Goal: Information Seeking & Learning: Learn about a topic

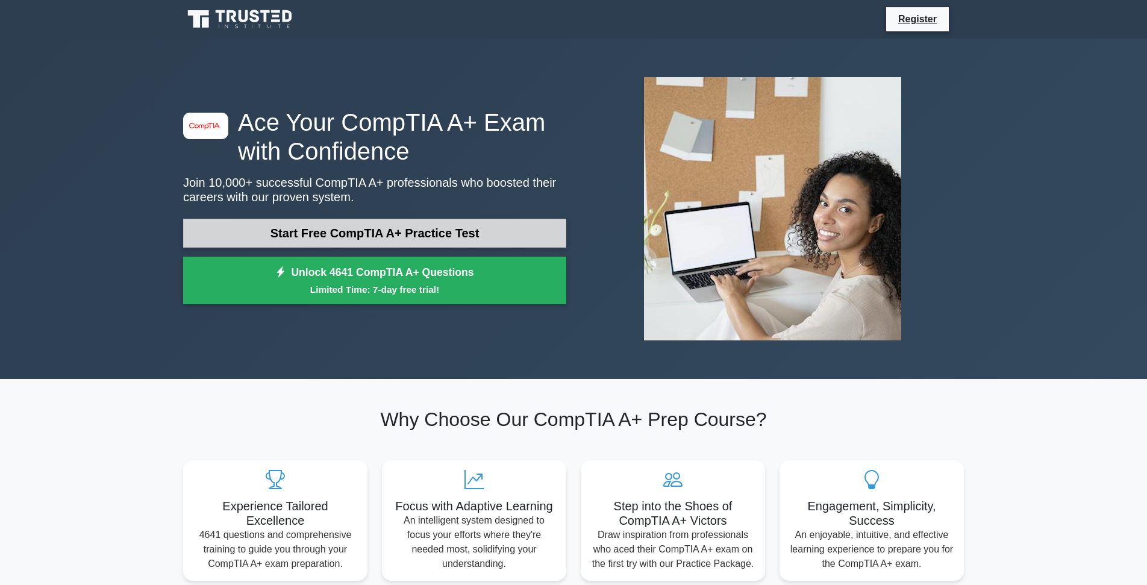
click at [395, 232] on link "Start Free CompTIA A+ Practice Test" at bounding box center [374, 233] width 383 height 29
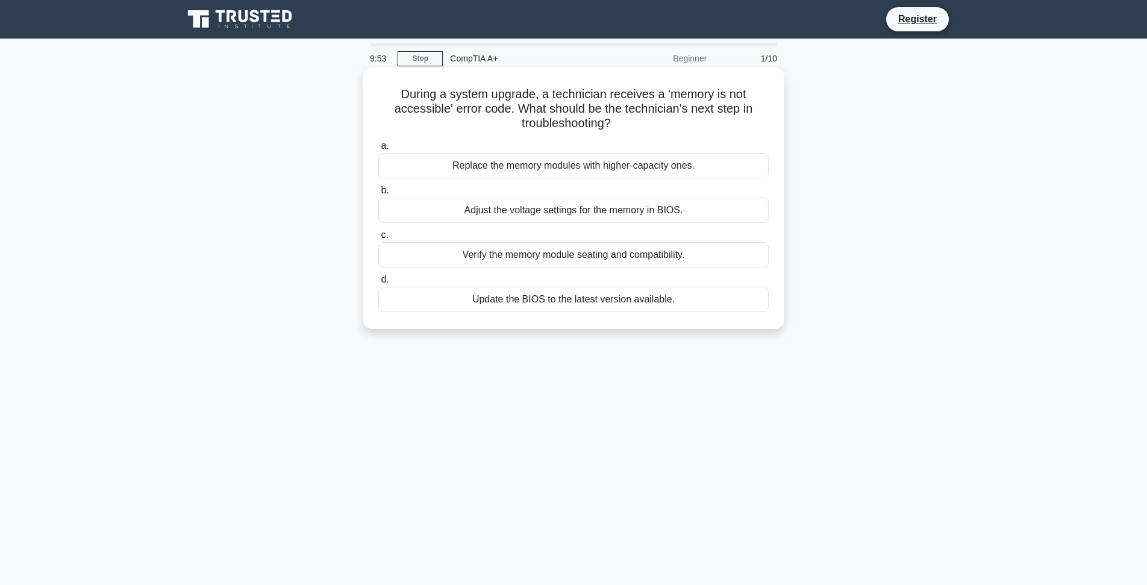
click at [545, 259] on div "Verify the memory module seating and compatibility." at bounding box center [573, 254] width 390 height 25
click at [378, 239] on input "c. Verify the memory module seating and compatibility." at bounding box center [378, 235] width 0 height 8
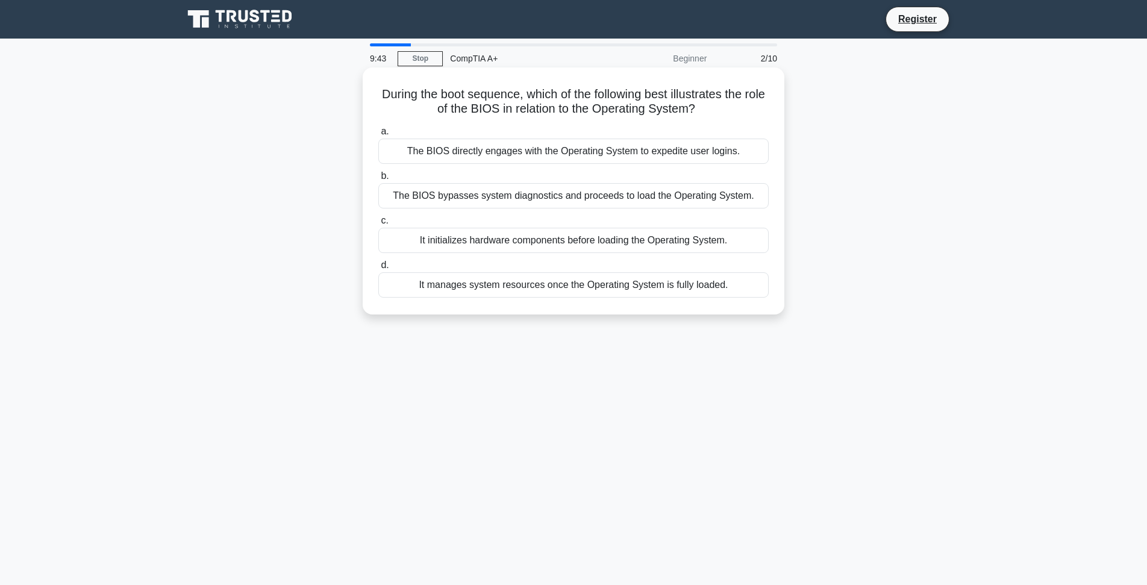
click at [511, 232] on div "It initializes hardware components before loading the Operating System." at bounding box center [573, 240] width 390 height 25
click at [378, 225] on input "c. It initializes hardware components before loading the Operating System." at bounding box center [378, 221] width 0 height 8
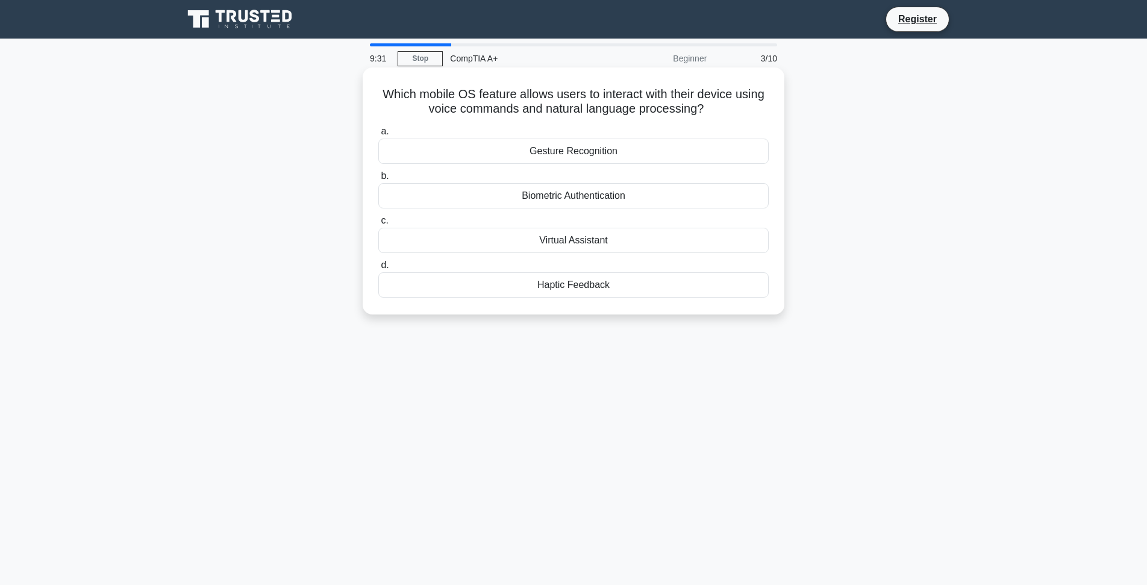
click at [574, 244] on div "Virtual Assistant" at bounding box center [573, 240] width 390 height 25
click at [378, 225] on input "c. Virtual Assistant" at bounding box center [378, 221] width 0 height 8
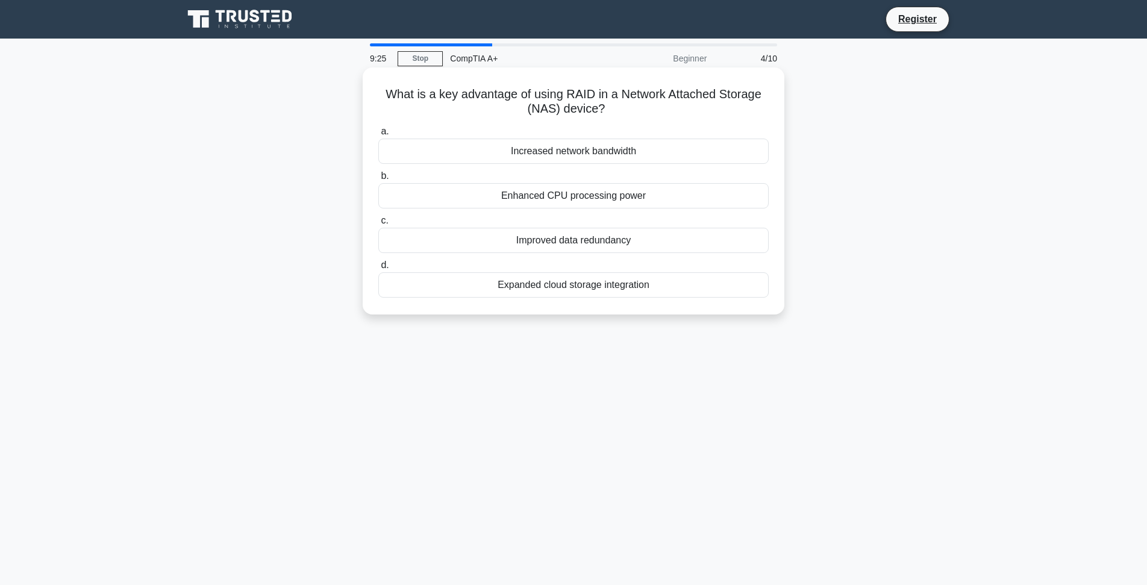
click at [575, 240] on div "Improved data redundancy" at bounding box center [573, 240] width 390 height 25
click at [378, 225] on input "c. Improved data redundancy" at bounding box center [378, 221] width 0 height 8
click at [599, 200] on div "Random system crashes or reboots" at bounding box center [573, 195] width 390 height 25
click at [378, 180] on input "b. Random system crashes or reboots" at bounding box center [378, 176] width 0 height 8
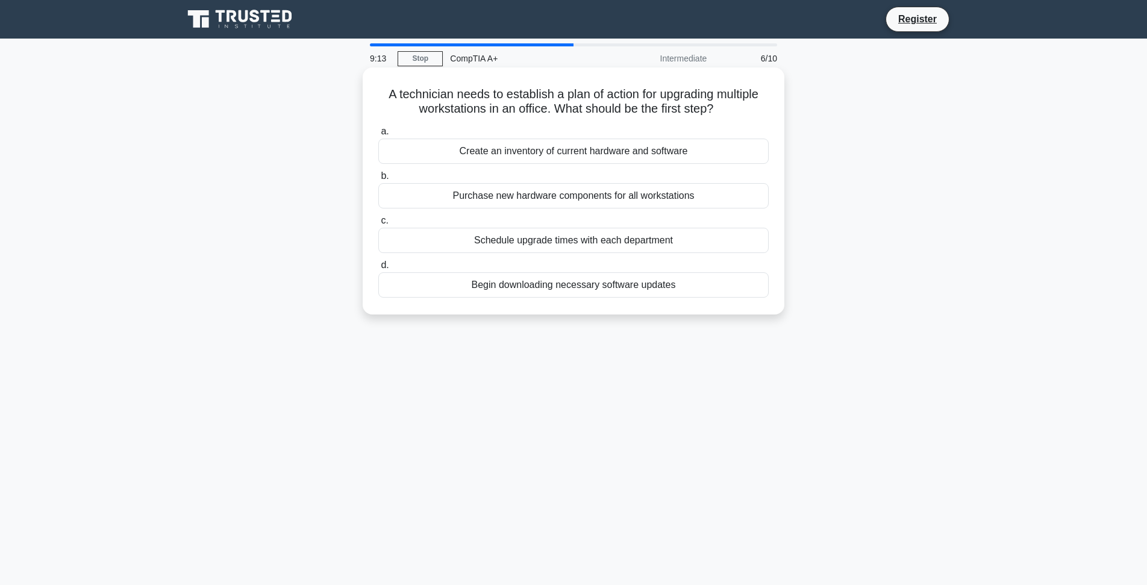
click at [588, 155] on div "Create an inventory of current hardware and software" at bounding box center [573, 151] width 390 height 25
click at [378, 136] on input "a. Create an inventory of current hardware and software" at bounding box center [378, 132] width 0 height 8
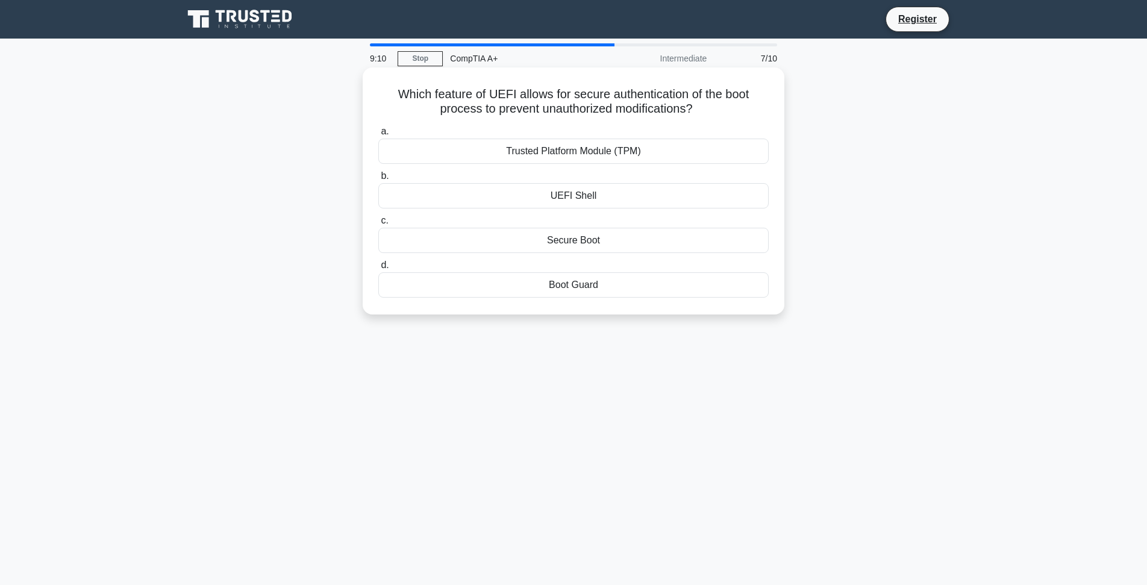
click at [536, 153] on div "Trusted Platform Module (TPM)" at bounding box center [573, 151] width 390 height 25
click at [378, 136] on input "a. Trusted Platform Module (TPM)" at bounding box center [378, 132] width 0 height 8
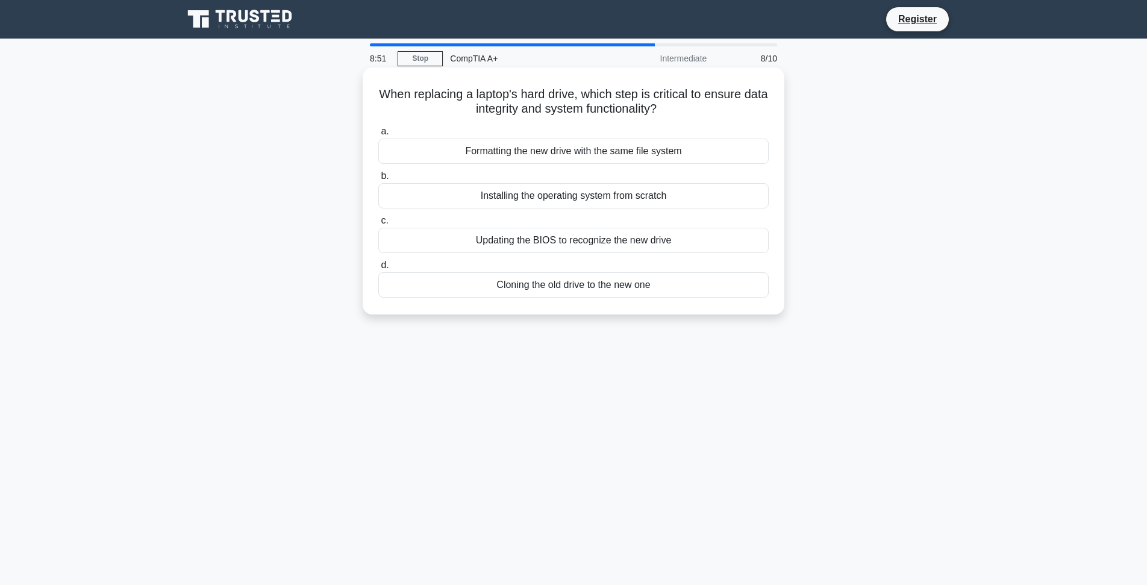
click at [561, 151] on div "Formatting the new drive with the same file system" at bounding box center [573, 151] width 390 height 25
click at [378, 136] on input "a. Formatting the new drive with the same file system" at bounding box center [378, 132] width 0 height 8
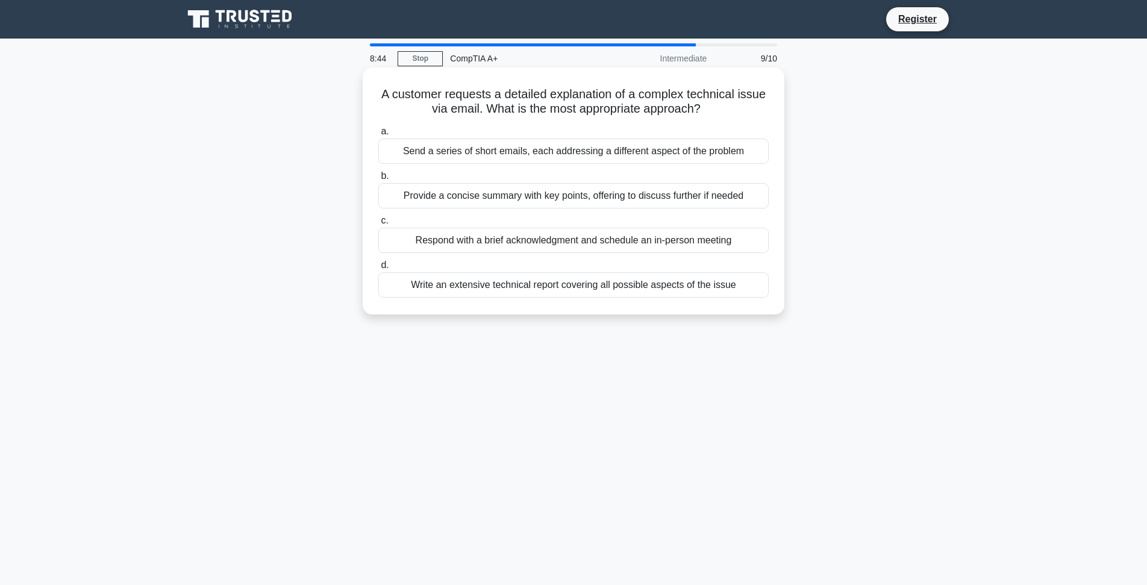
click at [563, 195] on div "Provide a concise summary with key points, offering to discuss further if needed" at bounding box center [573, 195] width 390 height 25
click at [378, 180] on input "b. Provide a concise summary with key points, offering to discuss further if ne…" at bounding box center [378, 176] width 0 height 8
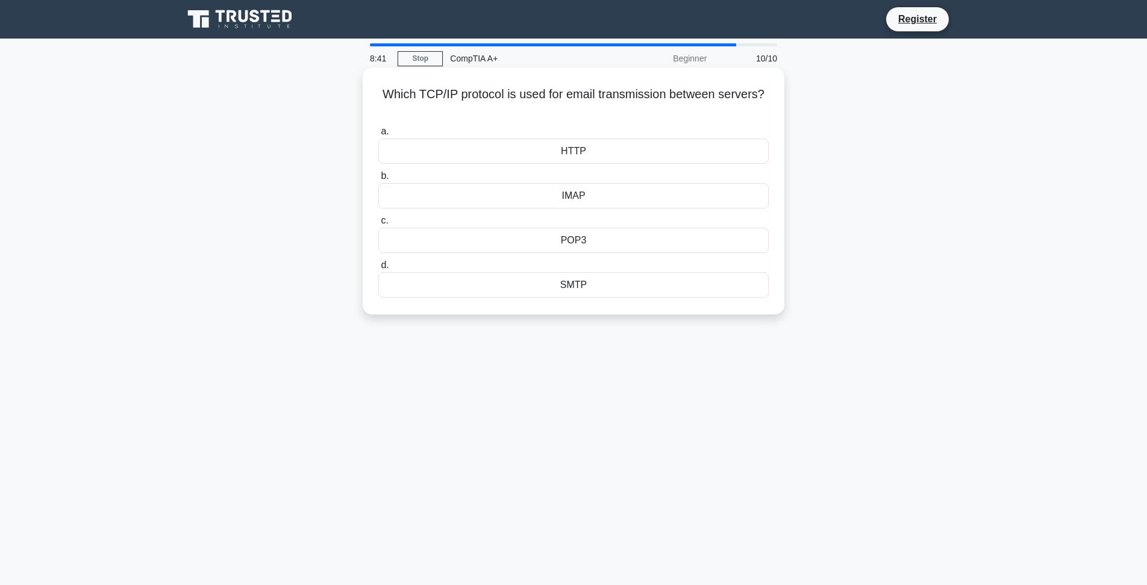
click at [581, 158] on div "HTTP" at bounding box center [573, 151] width 390 height 25
click at [378, 136] on input "a. HTTP" at bounding box center [378, 132] width 0 height 8
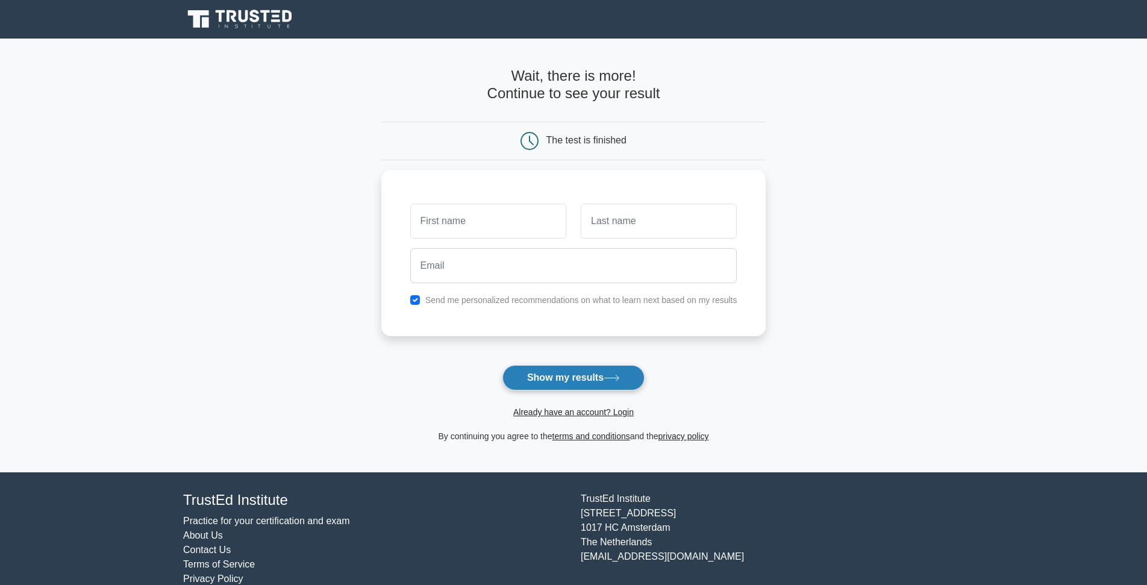
click at [571, 386] on button "Show my results" at bounding box center [573, 377] width 142 height 25
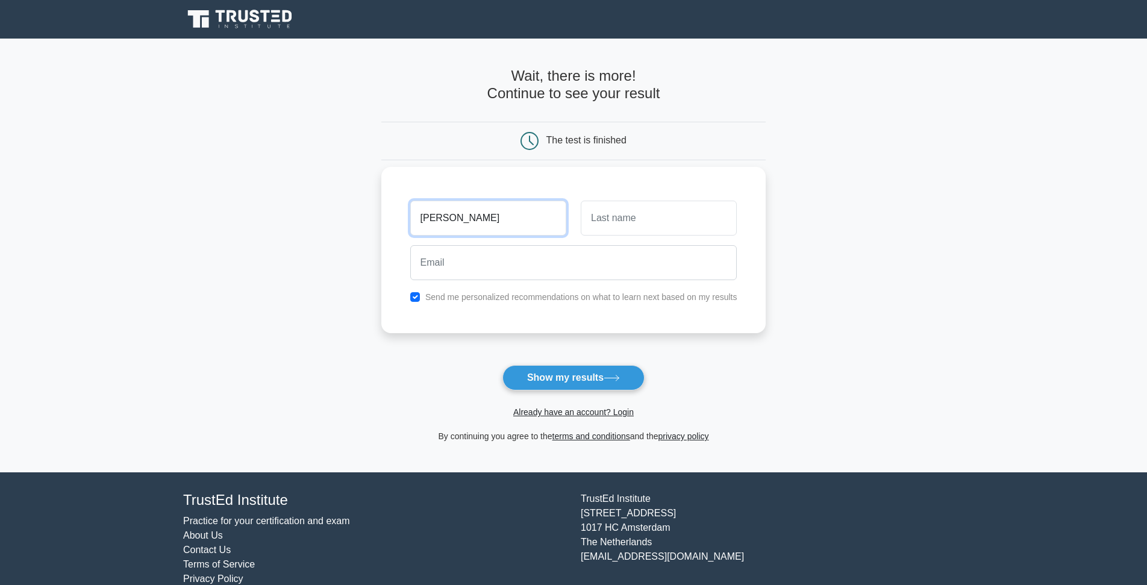
type input "[PERSON_NAME]"
click at [604, 227] on input "text" at bounding box center [659, 218] width 156 height 35
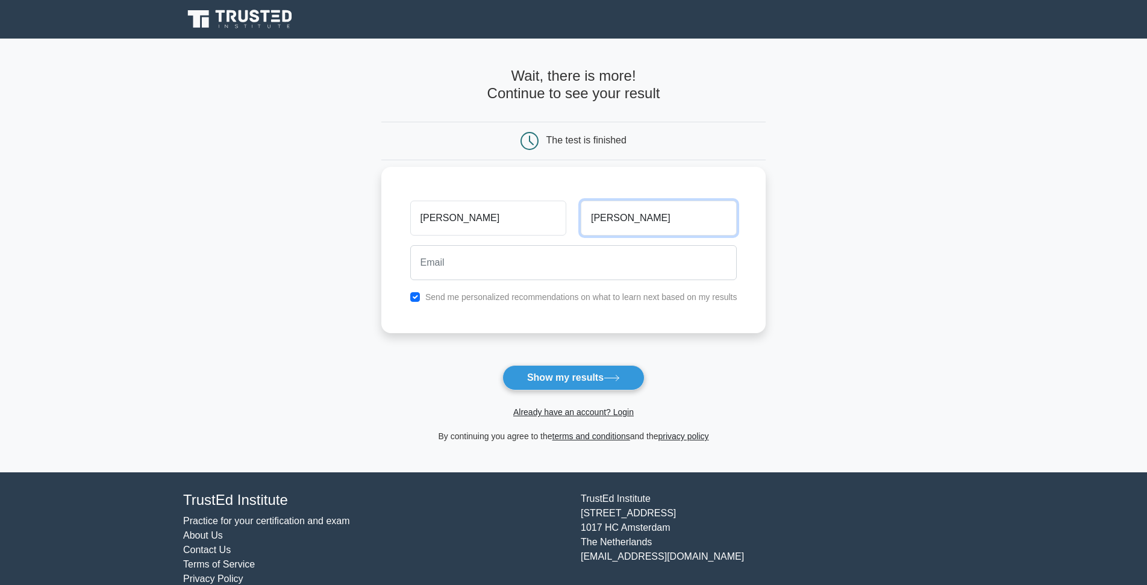
type input "[PERSON_NAME]"
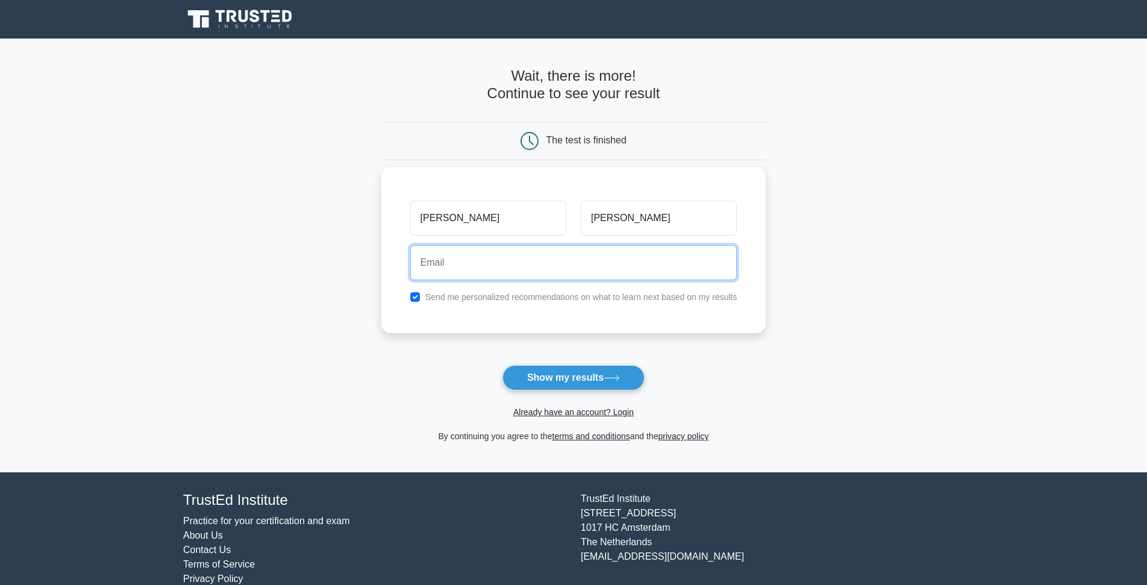
click at [614, 254] on input "email" at bounding box center [573, 262] width 327 height 35
type input "[EMAIL_ADDRESS][DOMAIN_NAME]"
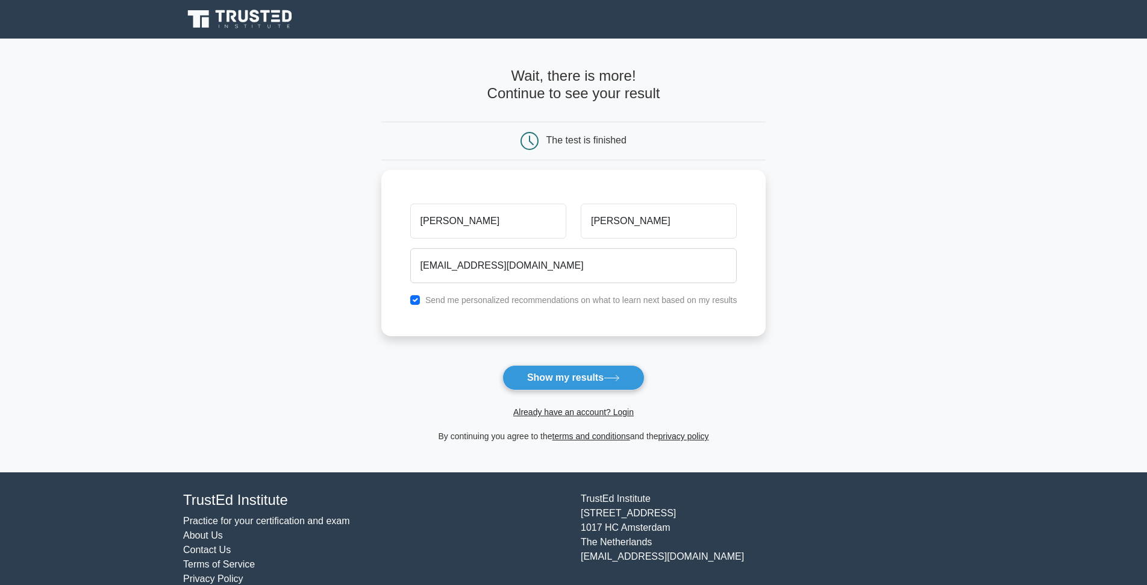
click at [571, 395] on div "Already have an account? Login" at bounding box center [573, 404] width 385 height 29
click at [583, 386] on button "Show my results" at bounding box center [573, 377] width 142 height 25
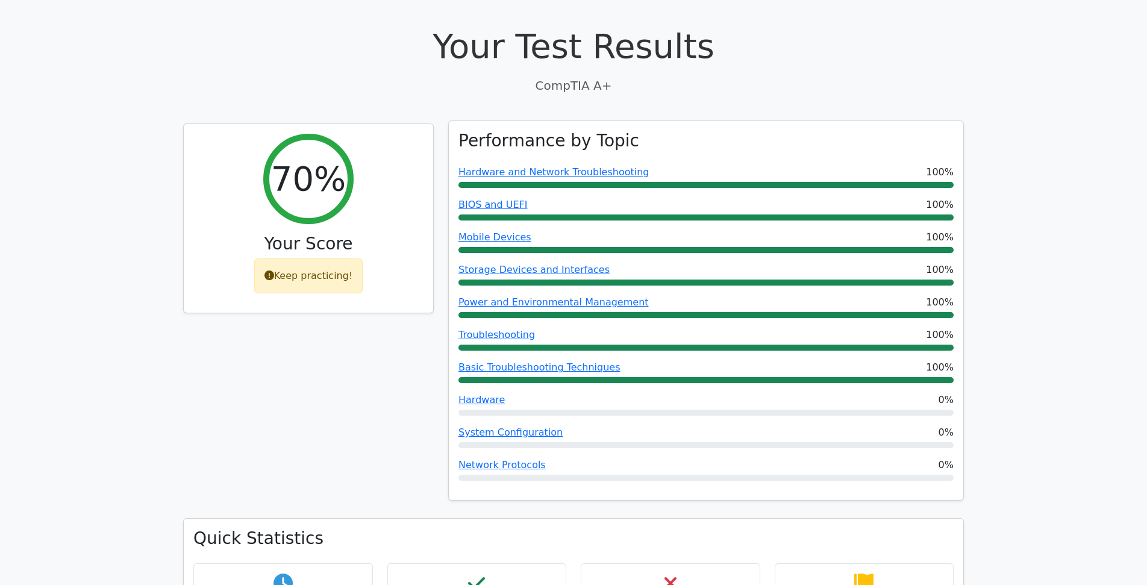
scroll to position [361, 0]
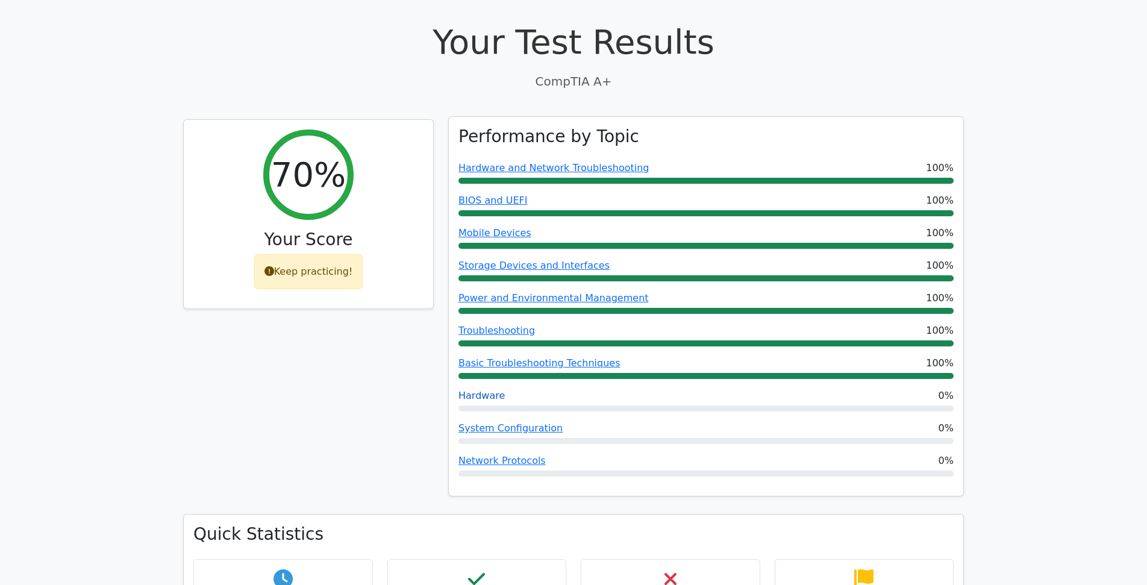
click at [489, 390] on link "Hardware" at bounding box center [481, 395] width 46 height 11
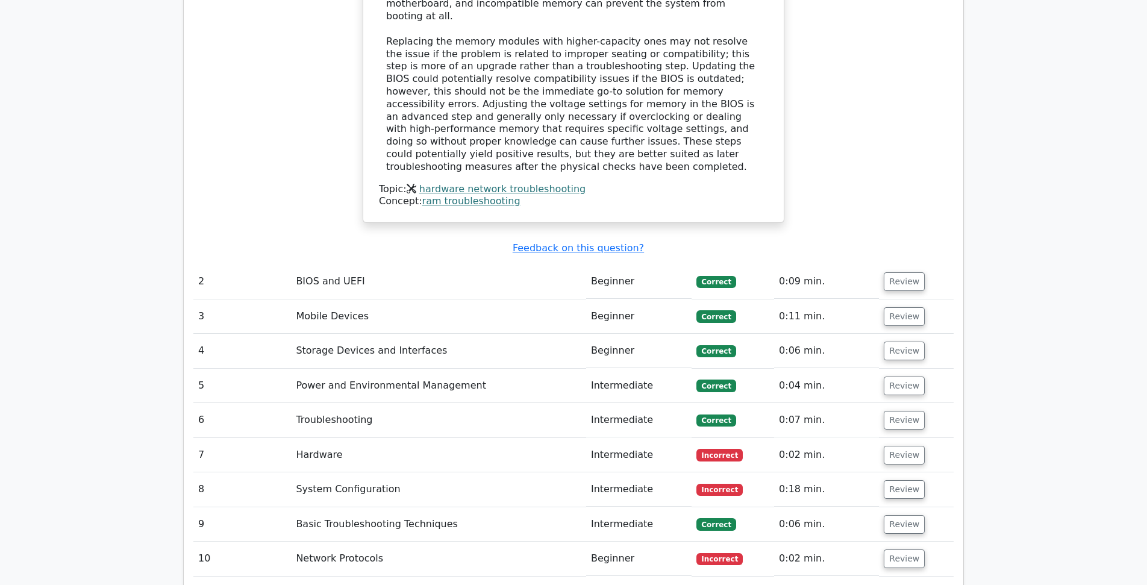
scroll to position [1506, 0]
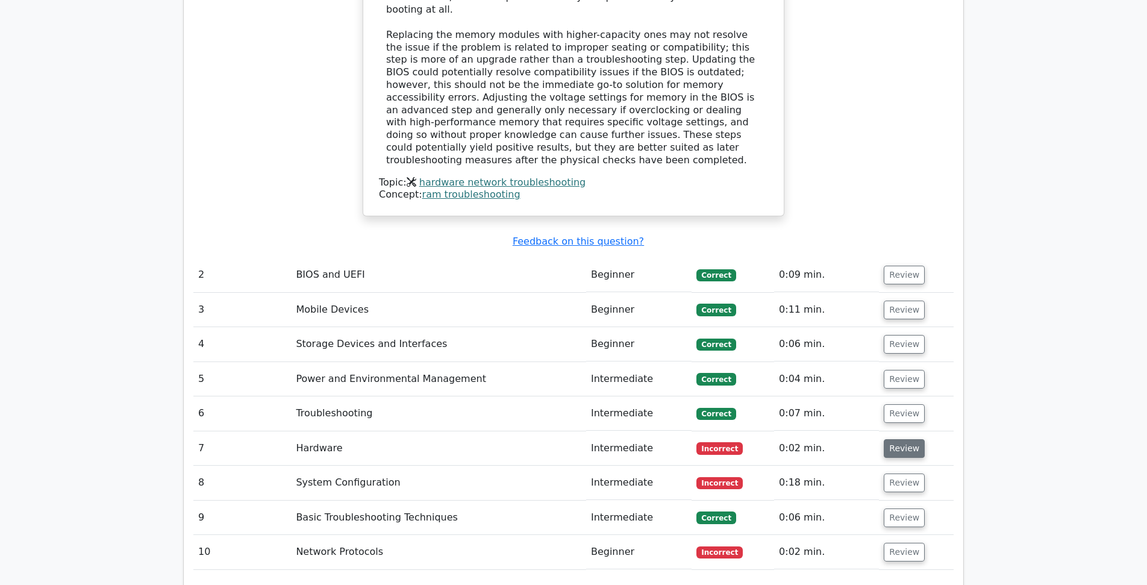
click at [908, 439] on button "Review" at bounding box center [904, 448] width 41 height 19
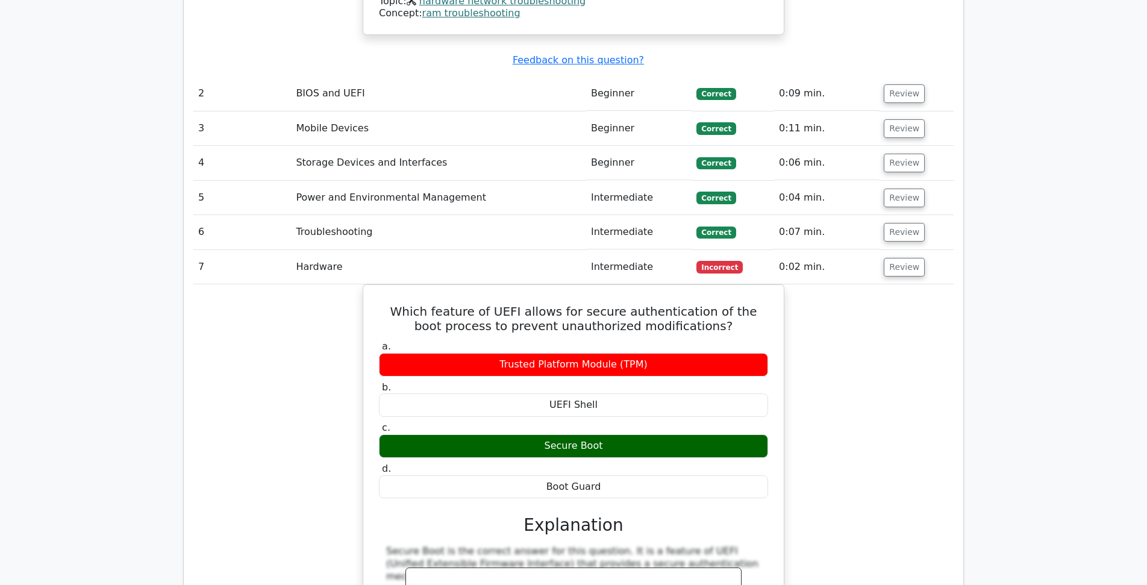
scroll to position [1687, 0]
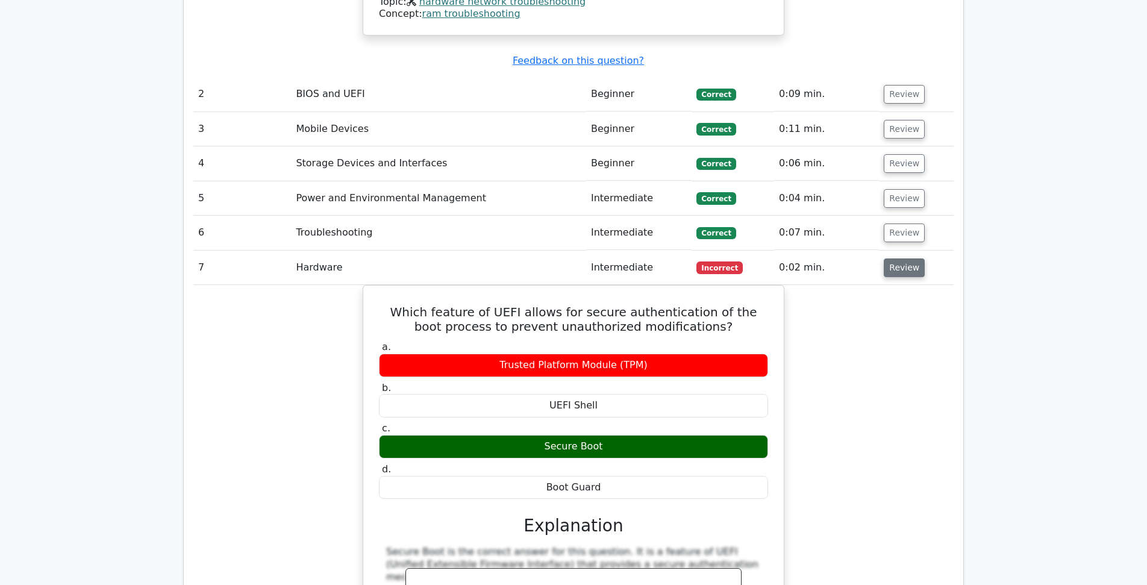
click at [907, 258] on button "Review" at bounding box center [904, 267] width 41 height 19
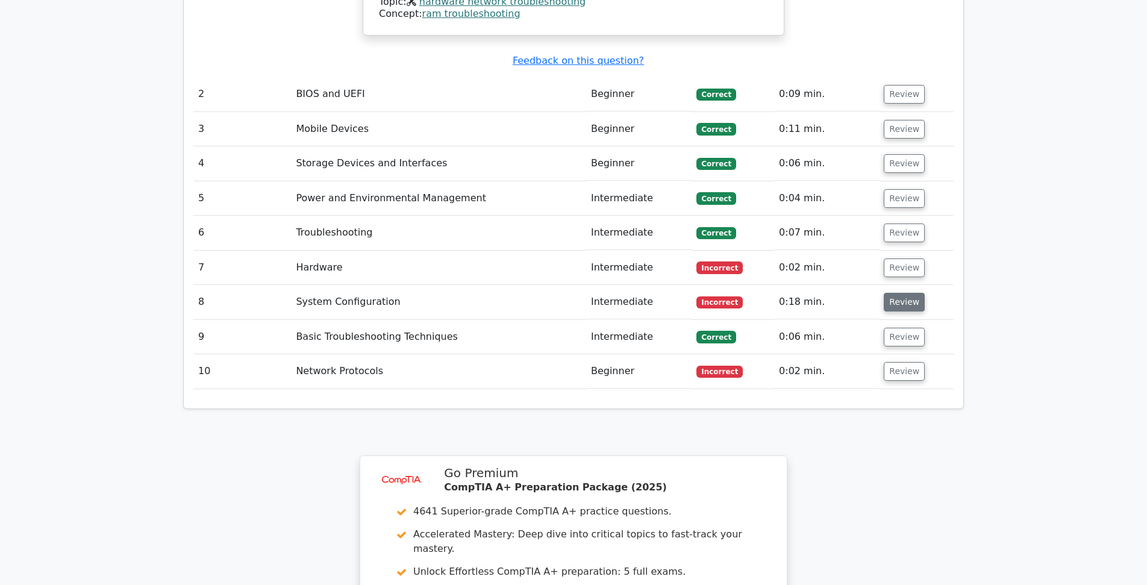
click at [902, 293] on button "Review" at bounding box center [904, 302] width 41 height 19
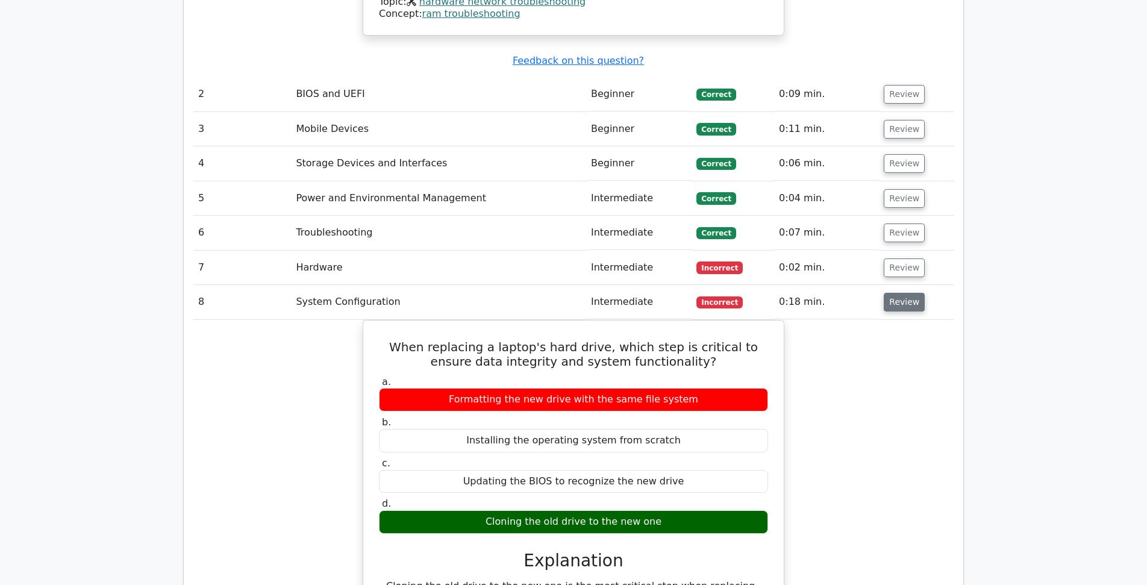
click at [902, 293] on button "Review" at bounding box center [904, 302] width 41 height 19
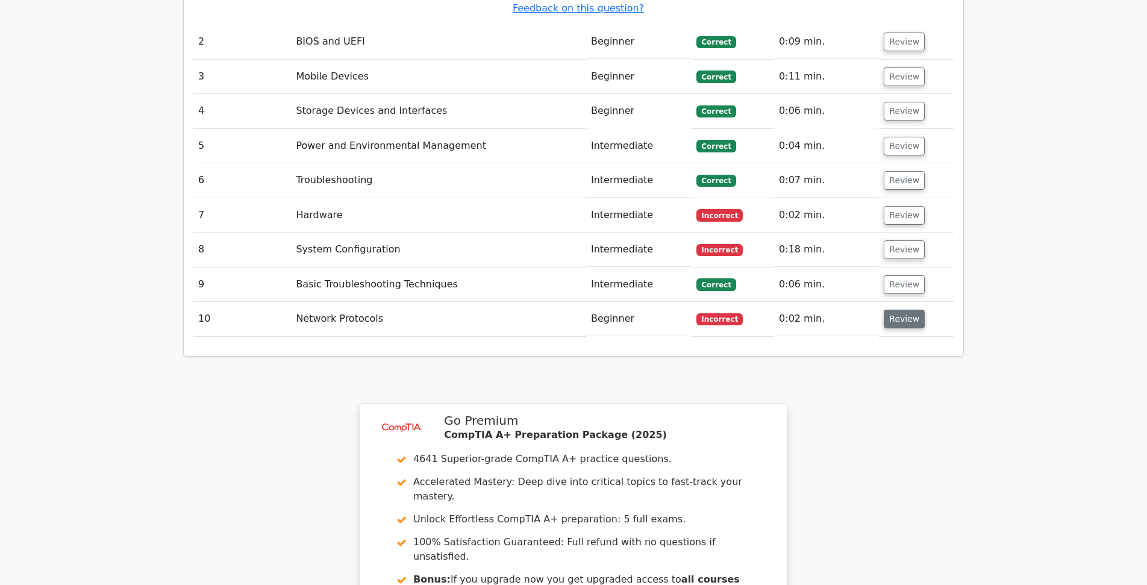
scroll to position [1747, 0]
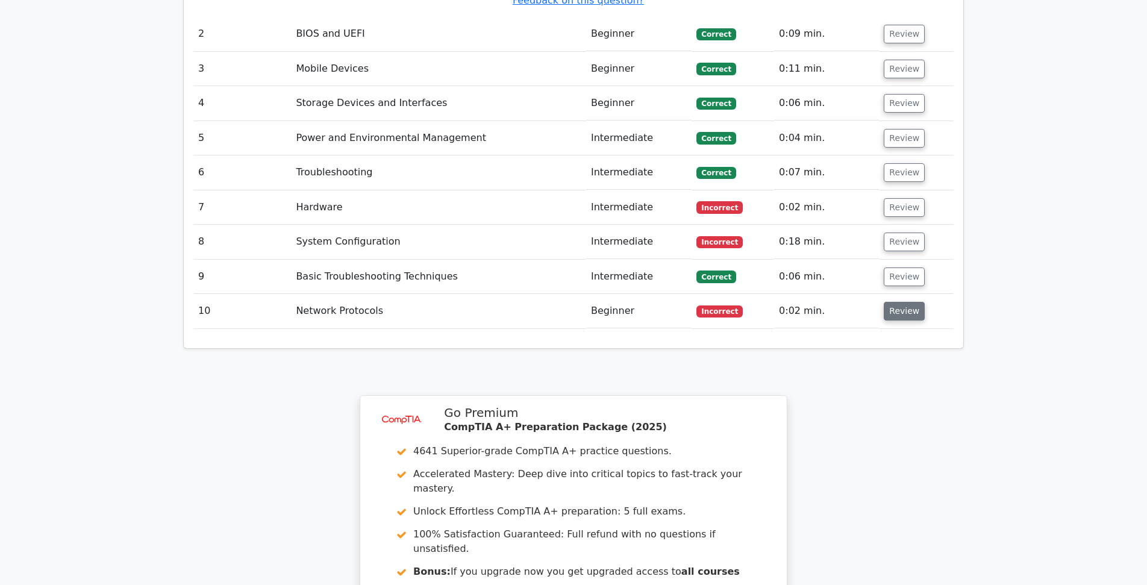
click at [902, 302] on button "Review" at bounding box center [904, 311] width 41 height 19
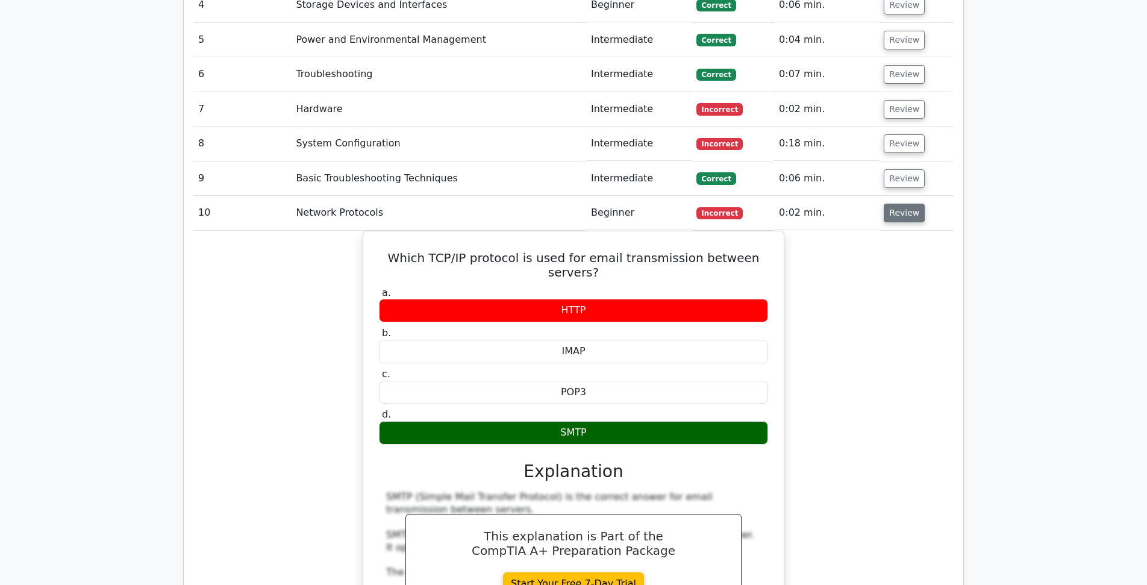
scroll to position [2048, 0]
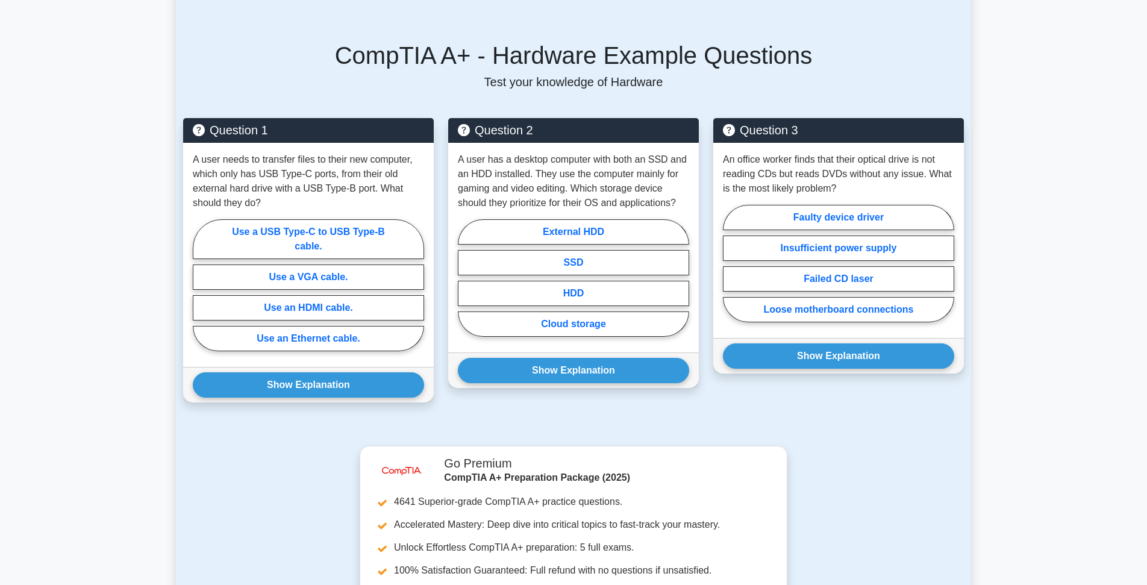
scroll to position [1024, 0]
